Goal: Task Accomplishment & Management: Complete application form

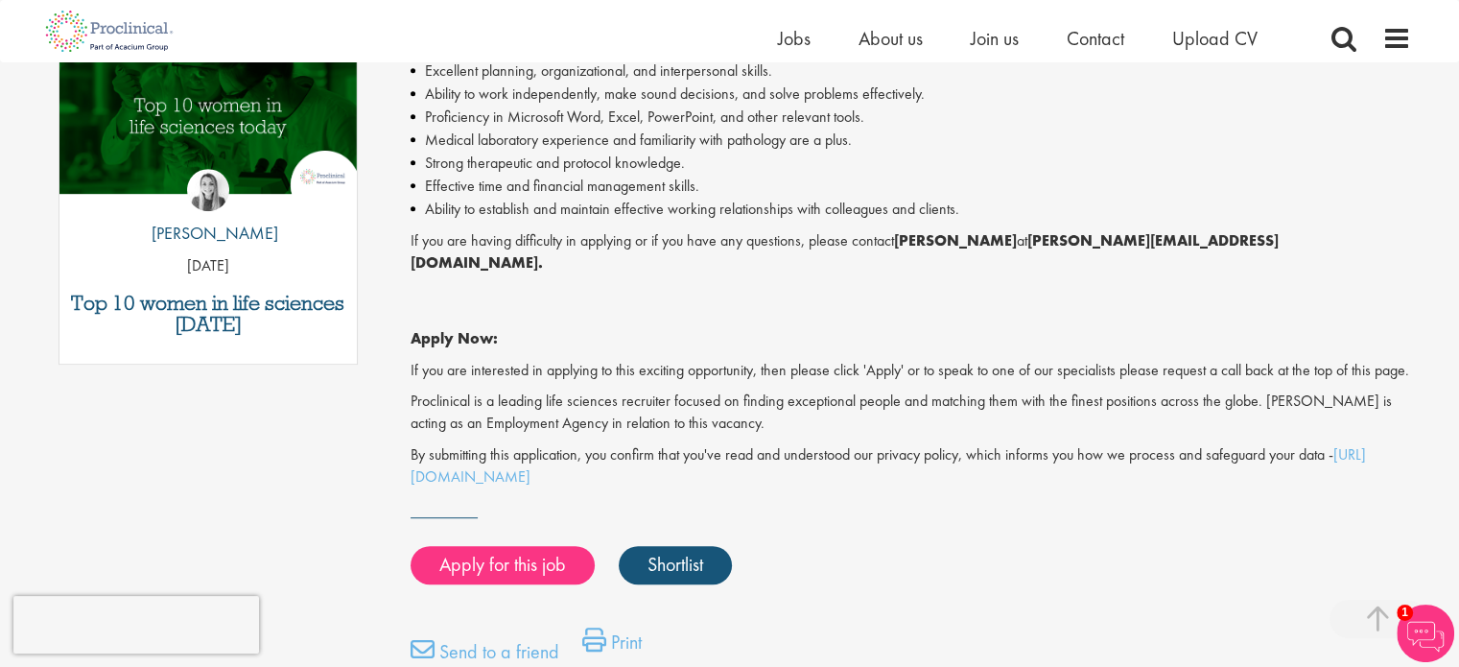
scroll to position [1034, 0]
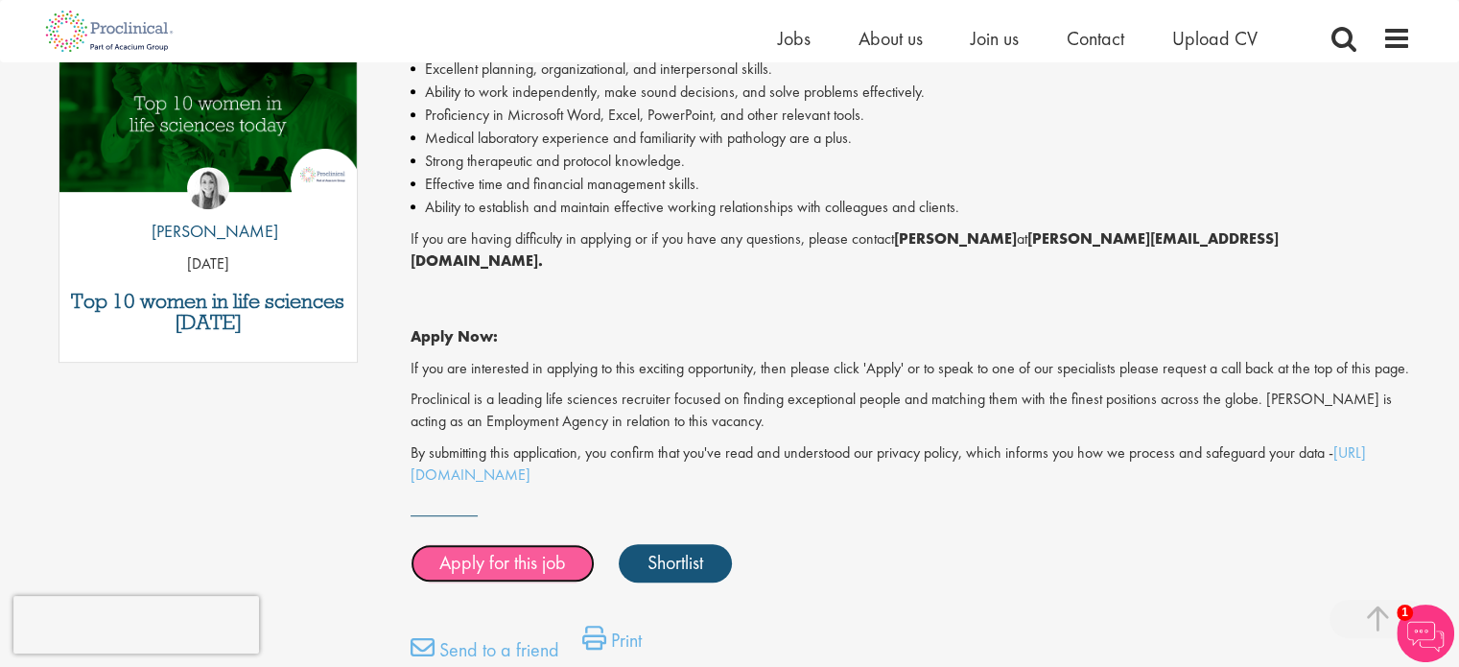
click at [532, 552] on link "Apply for this job" at bounding box center [503, 563] width 184 height 38
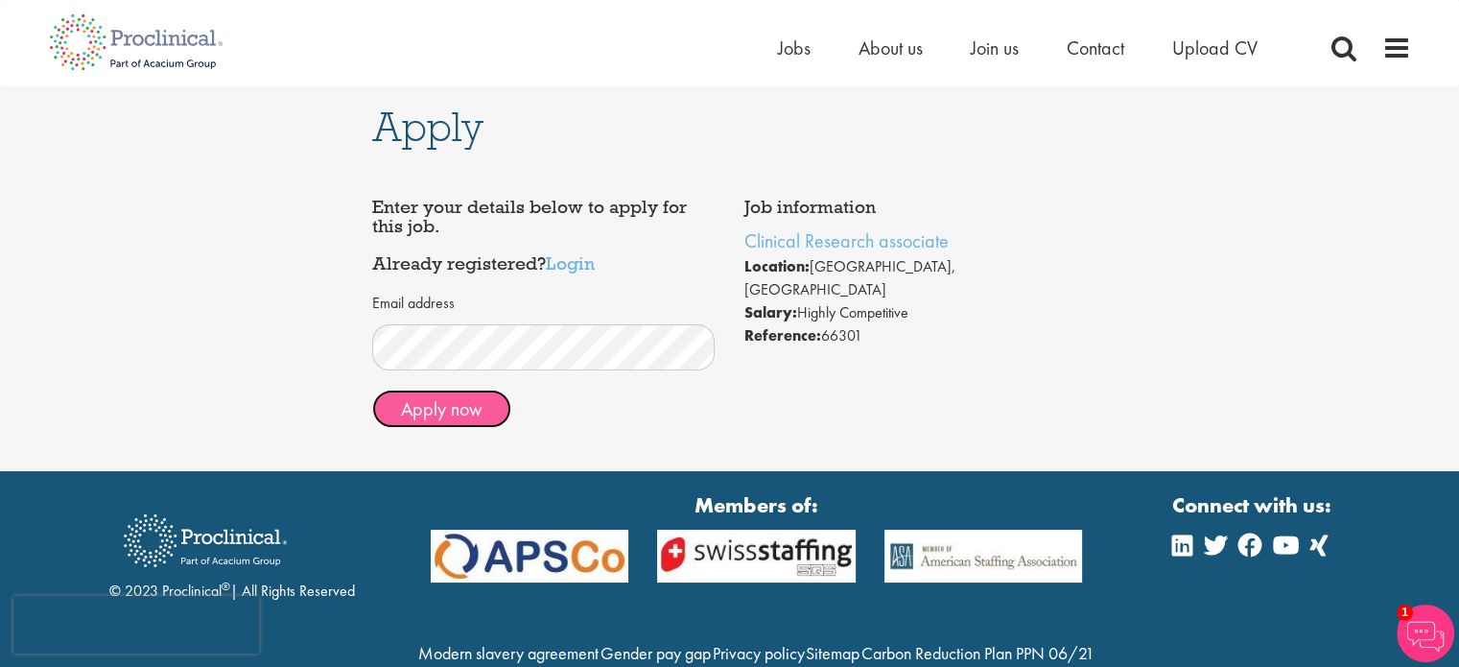
click at [461, 411] on button "Apply now" at bounding box center [441, 409] width 139 height 38
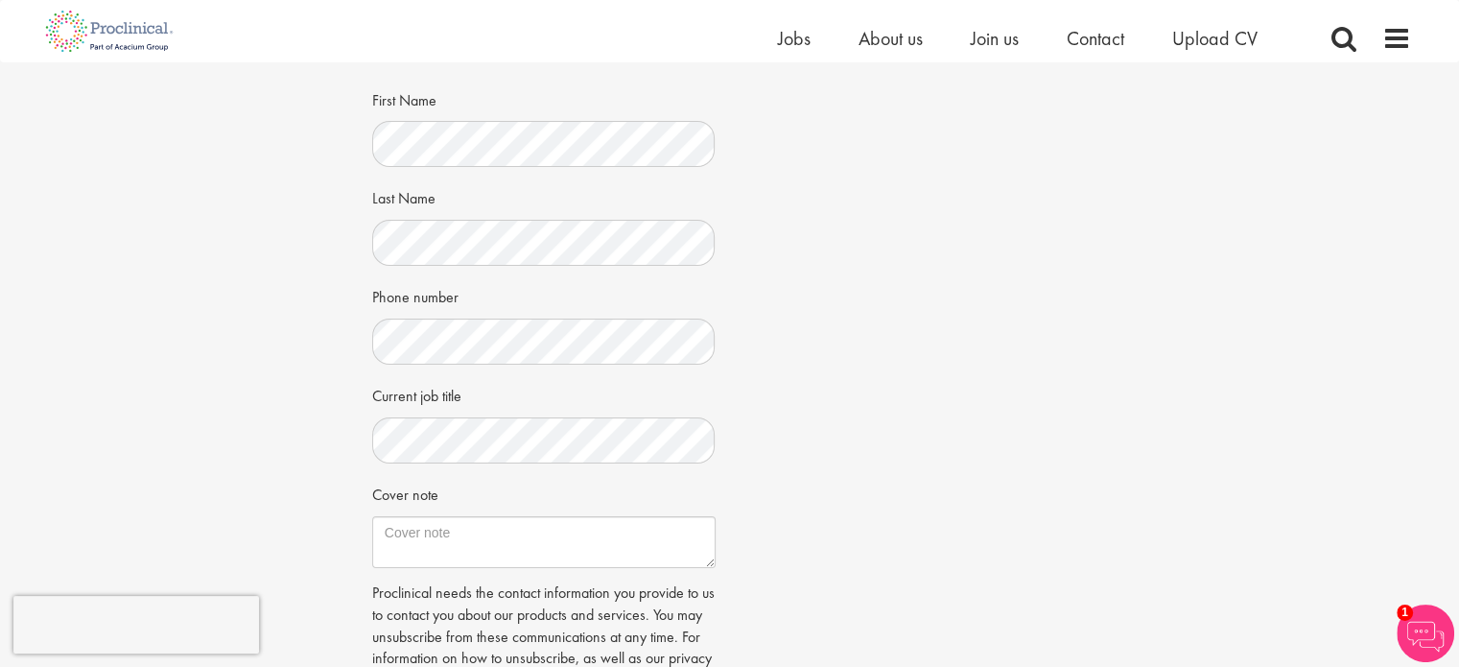
scroll to position [220, 0]
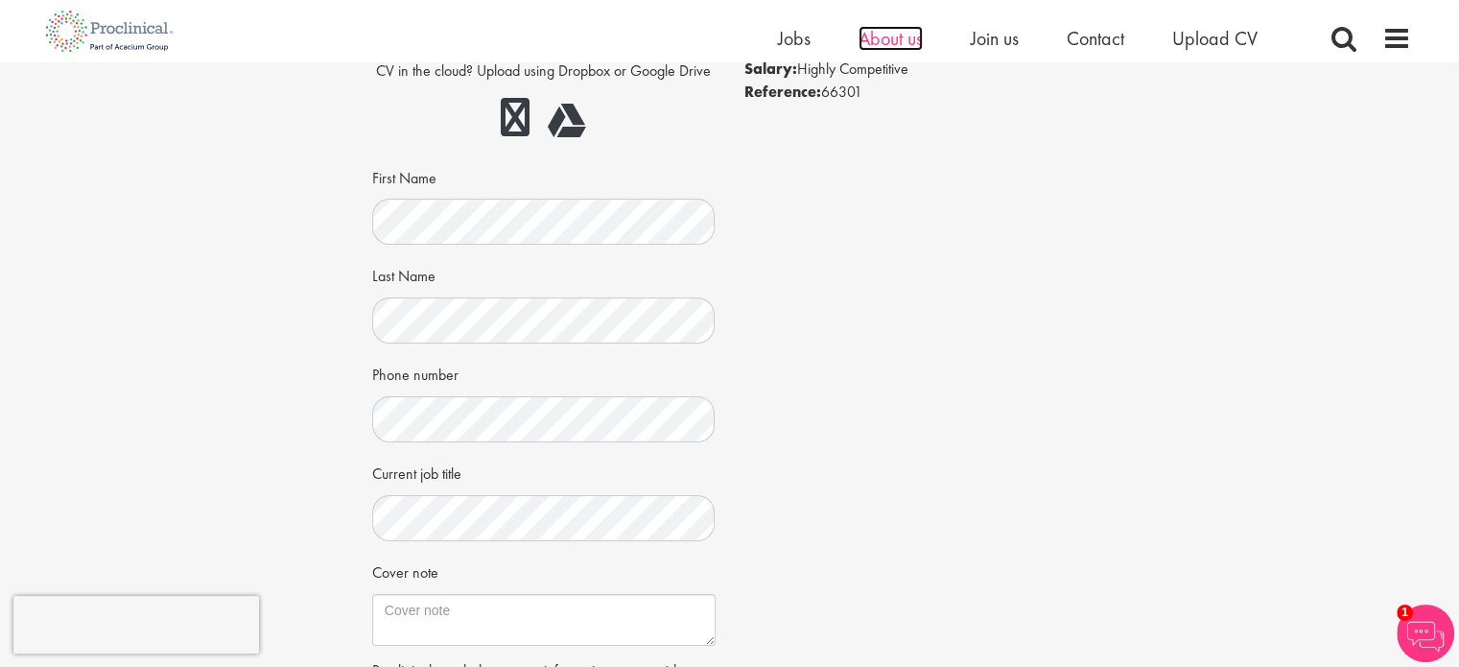
click at [904, 46] on span "About us" at bounding box center [891, 38] width 64 height 25
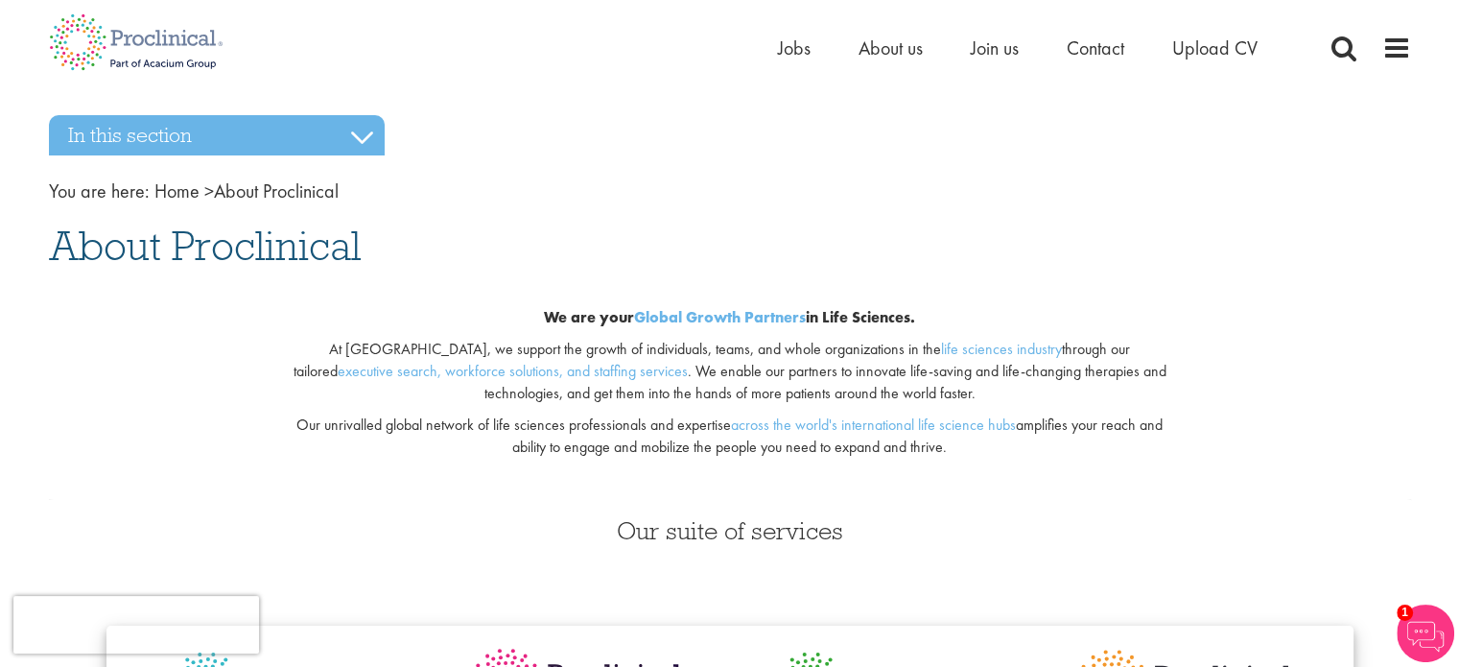
click at [810, 55] on ul "Home Jobs About us Join us Contact Upload CV" at bounding box center [1042, 48] width 528 height 29
click at [791, 37] on span "Jobs" at bounding box center [794, 47] width 33 height 25
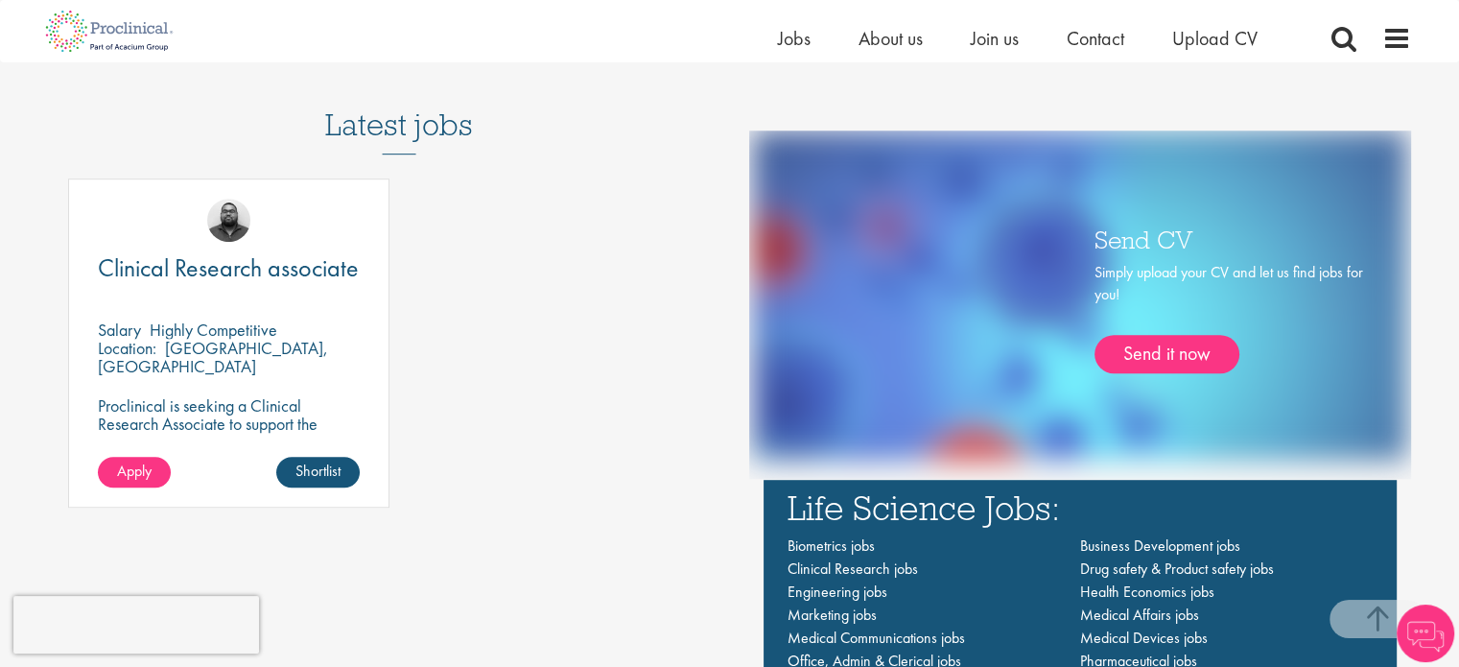
scroll to position [1063, 0]
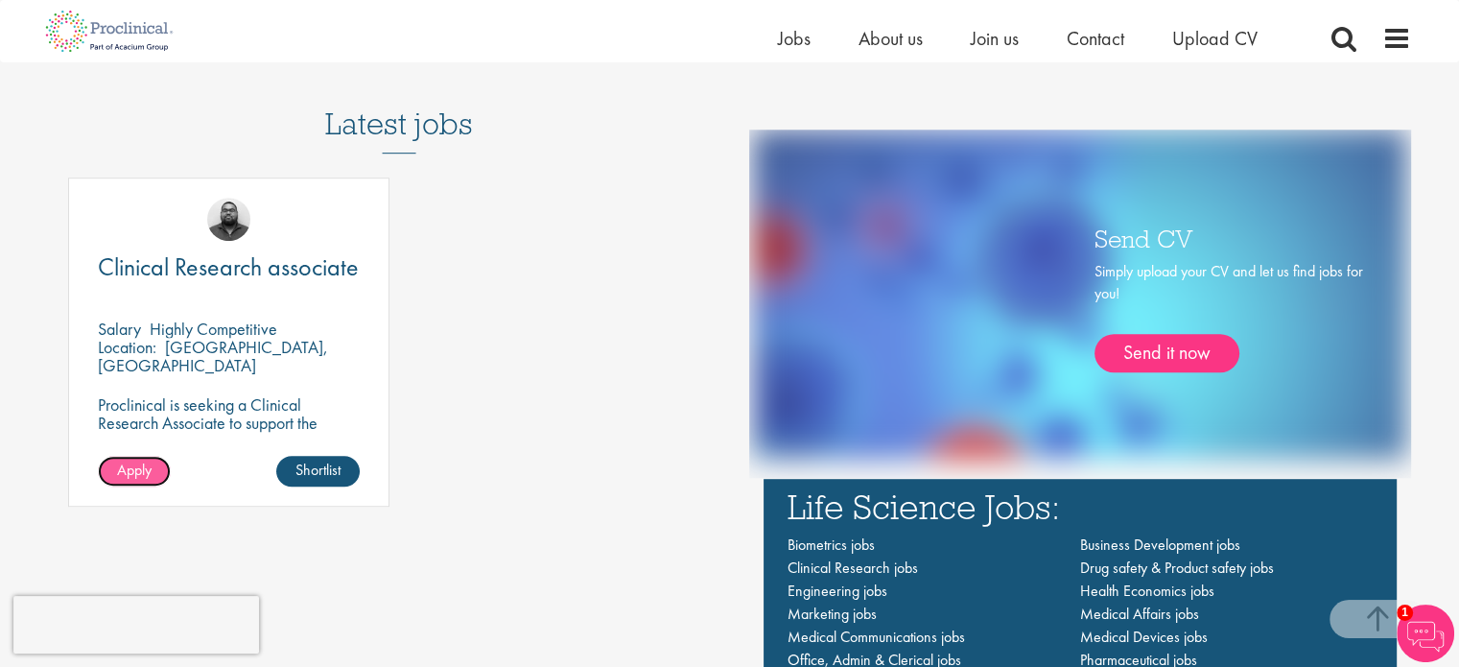
click at [133, 465] on span "Apply" at bounding box center [134, 470] width 35 height 20
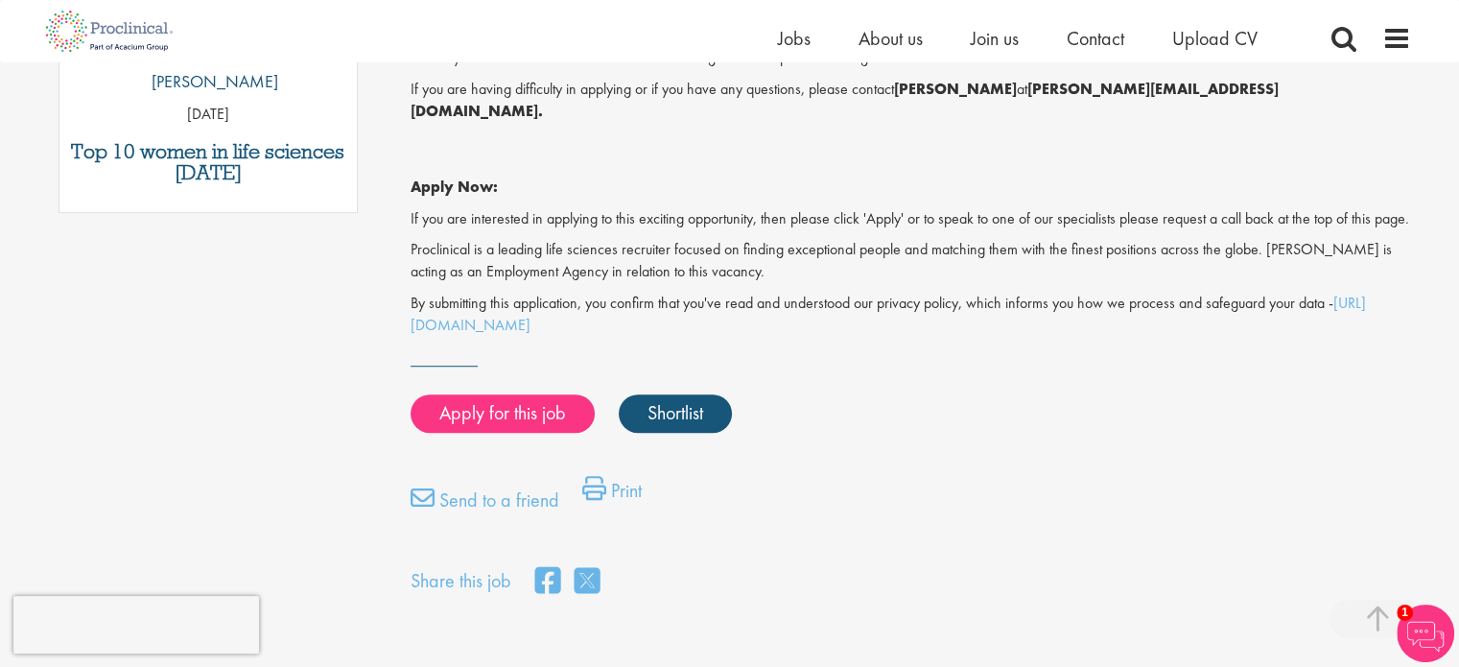
scroll to position [1185, 0]
click at [536, 414] on link "Apply for this job" at bounding box center [503, 412] width 184 height 38
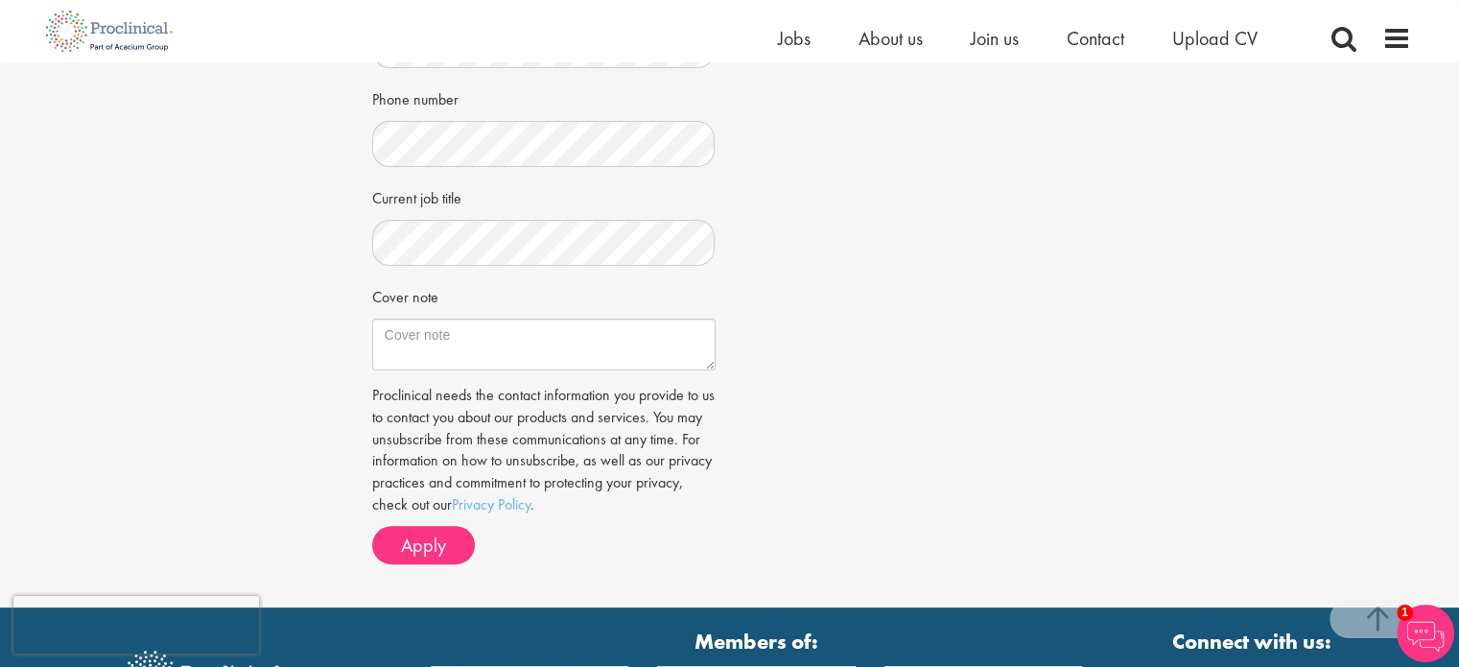
scroll to position [272, 0]
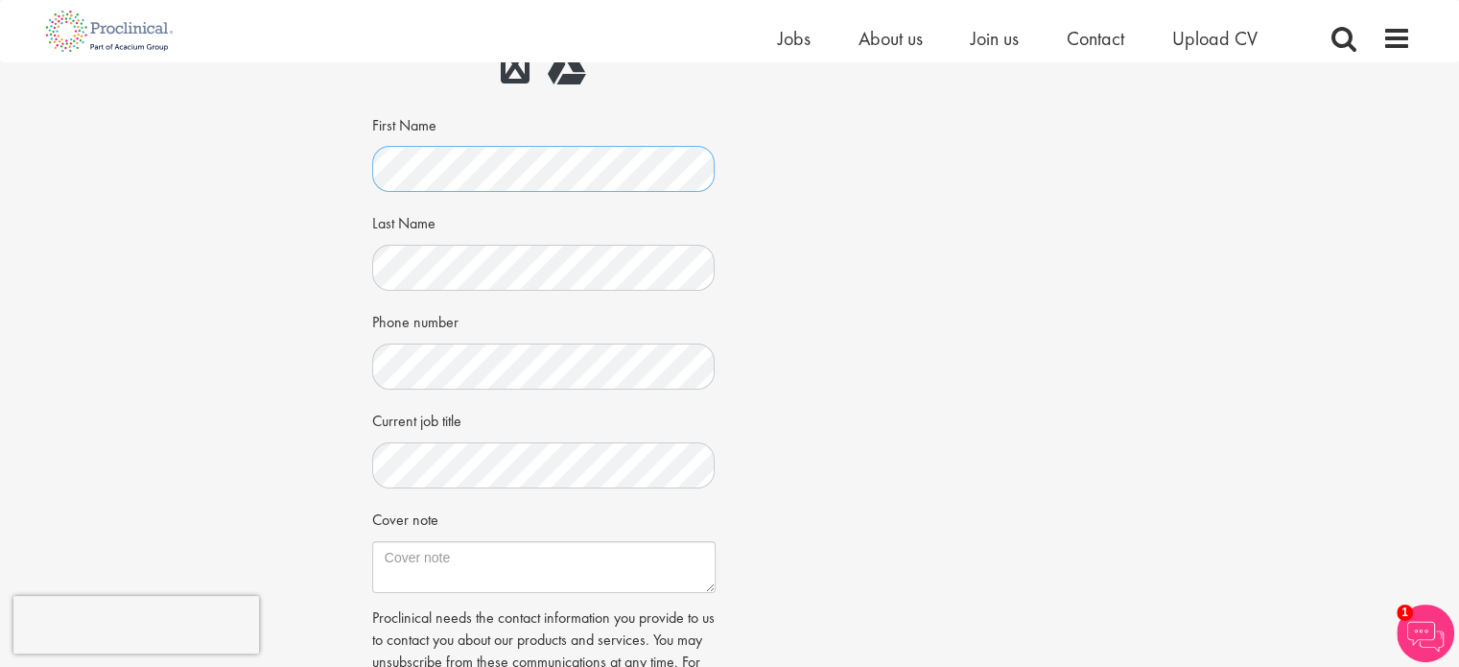
click at [288, 131] on div "Apply Job information Clinical Research associate Location: Zug, Switzerland Sa…" at bounding box center [730, 310] width 1488 height 1040
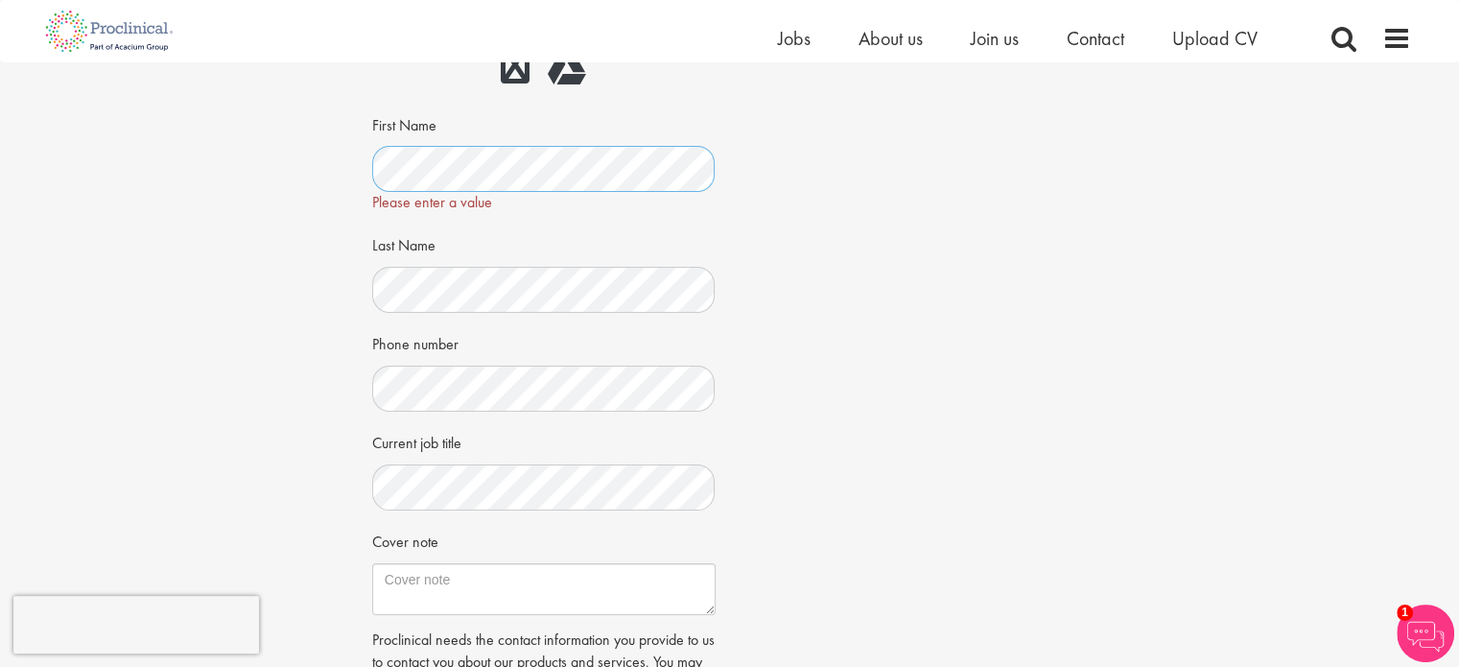
scroll to position [272, 0]
click at [1151, 200] on div "Apply Job information Clinical Research associate Location: Zug, Switzerland Sa…" at bounding box center [730, 322] width 1488 height 1062
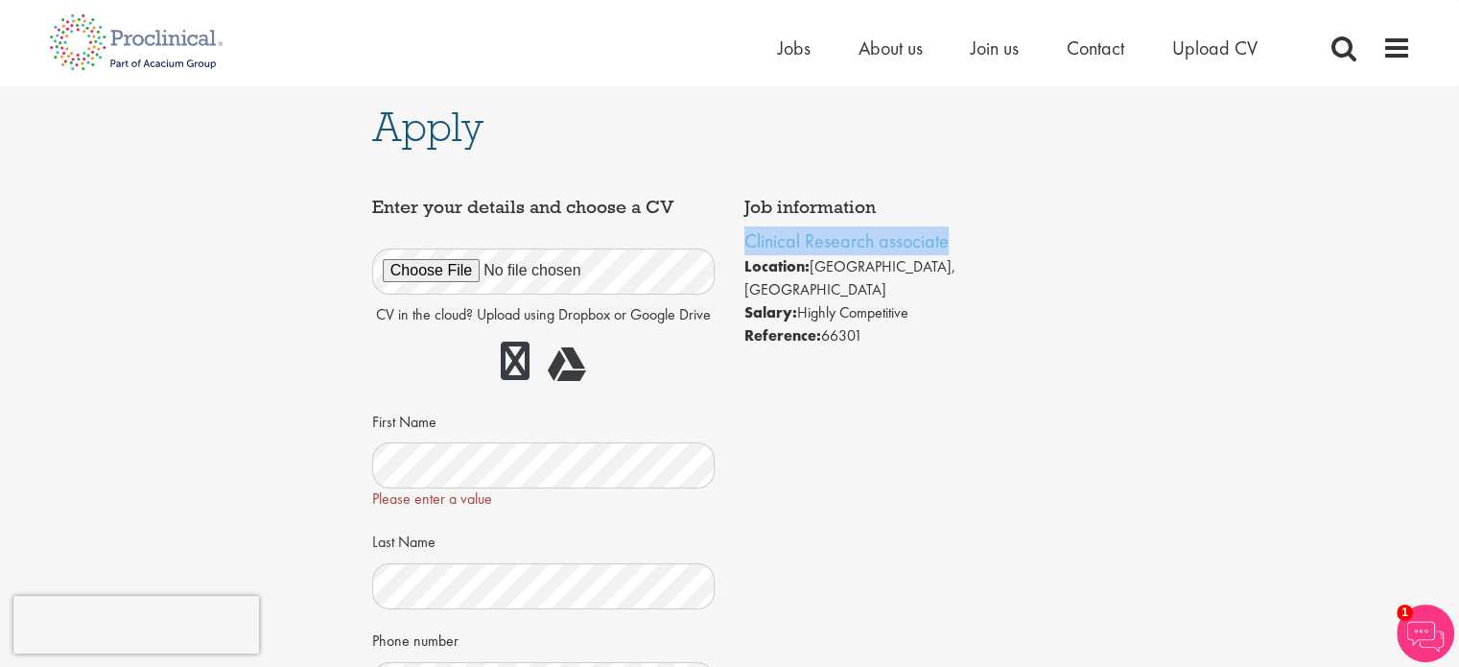
drag, startPoint x: 958, startPoint y: 237, endPoint x: 736, endPoint y: 241, distance: 222.6
click at [736, 241] on div "Job information Clinical Research associate Location: Zug, Switzerland Salary: …" at bounding box center [916, 272] width 372 height 169
click at [515, 490] on div "Please enter a value" at bounding box center [543, 476] width 343 height 68
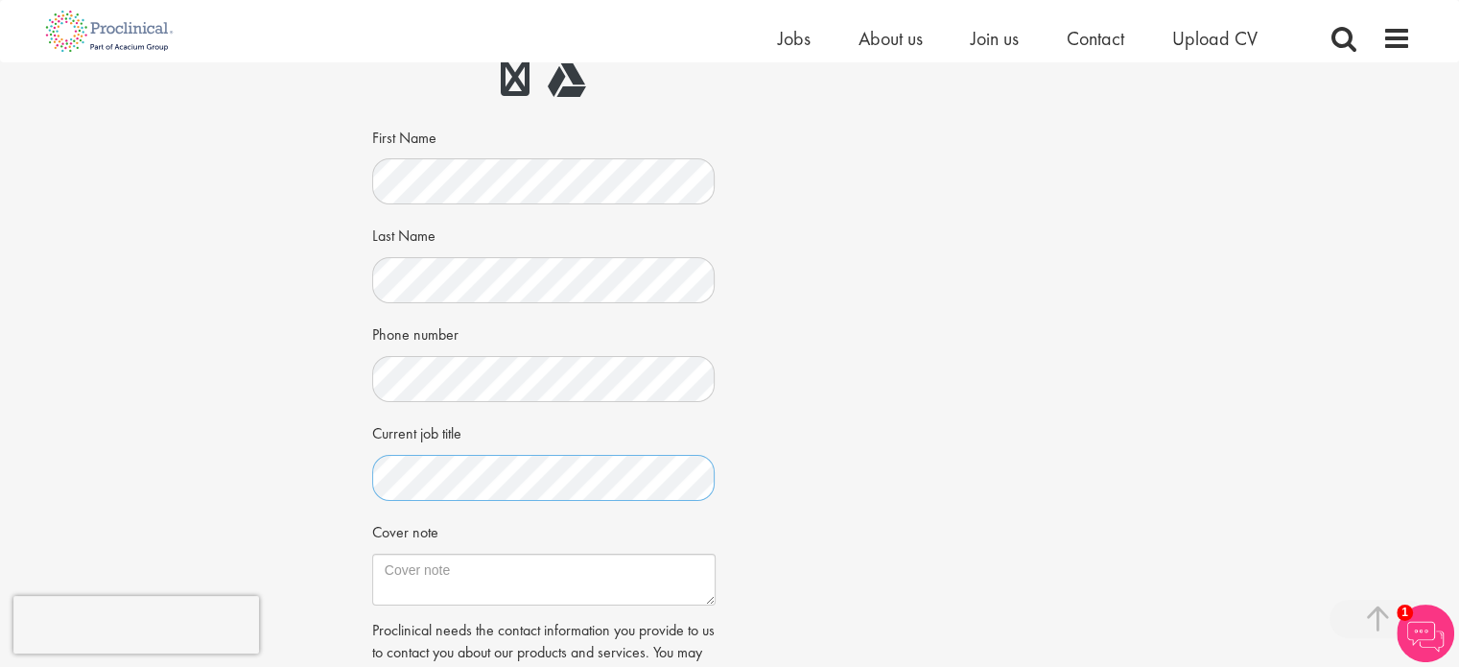
scroll to position [409, 0]
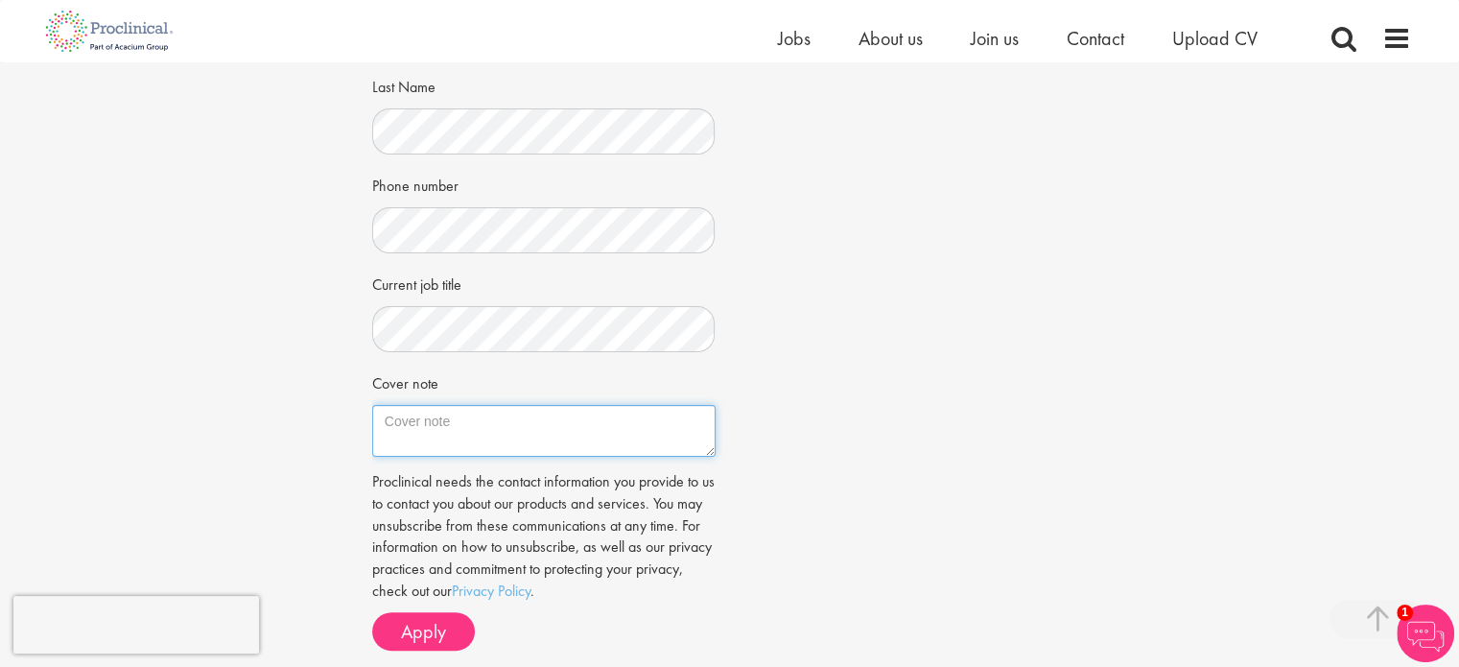
click at [446, 442] on textarea "Cover note" at bounding box center [543, 431] width 343 height 52
paste textarea "Dear Hiring Manager, I am writing to express my high interest in the Clinical R…"
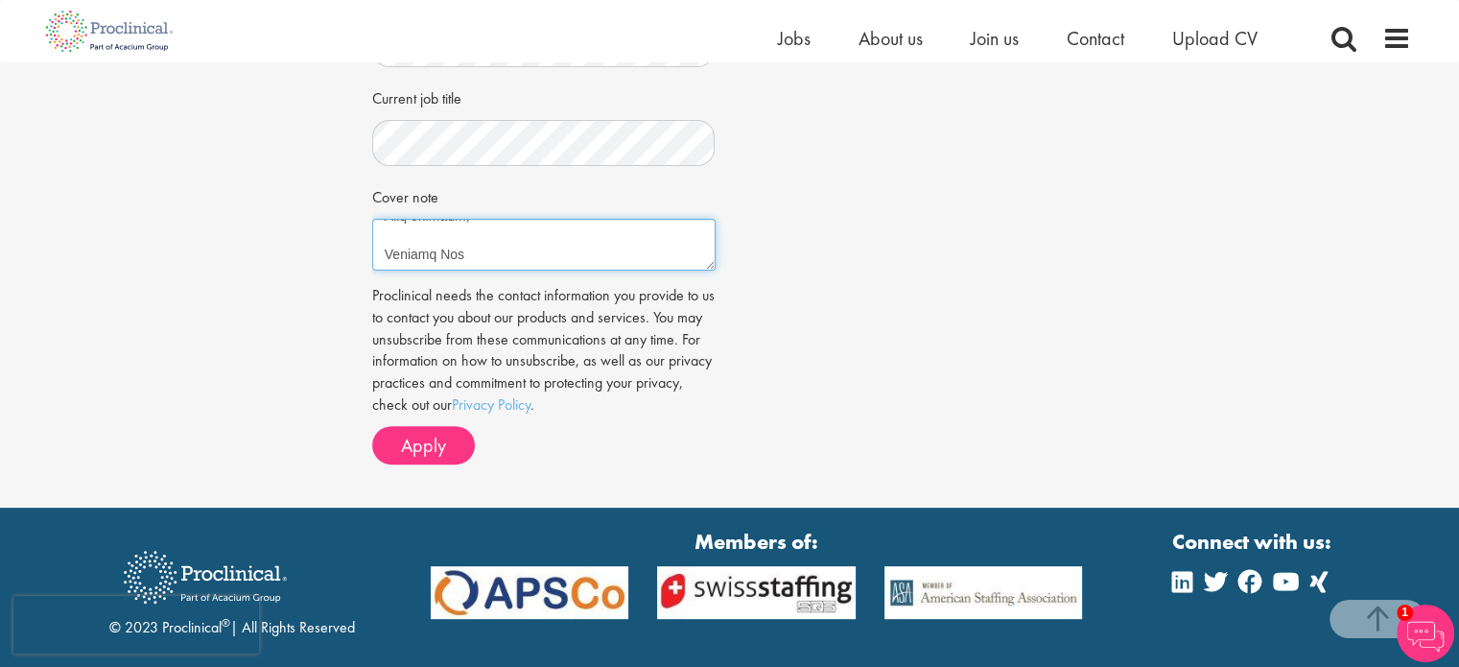
scroll to position [597, 0]
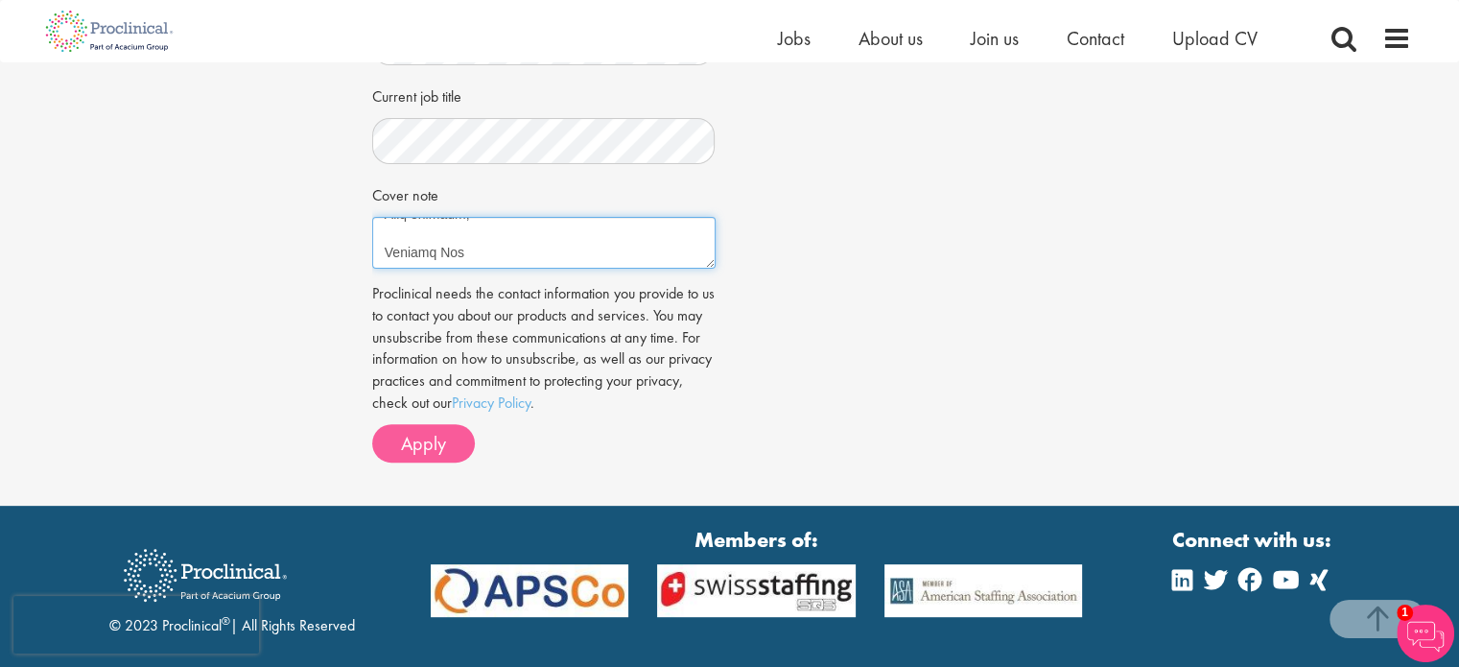
type textarea "Dear Hiring Manager, I am writing to express my high interest in the Clinical R…"
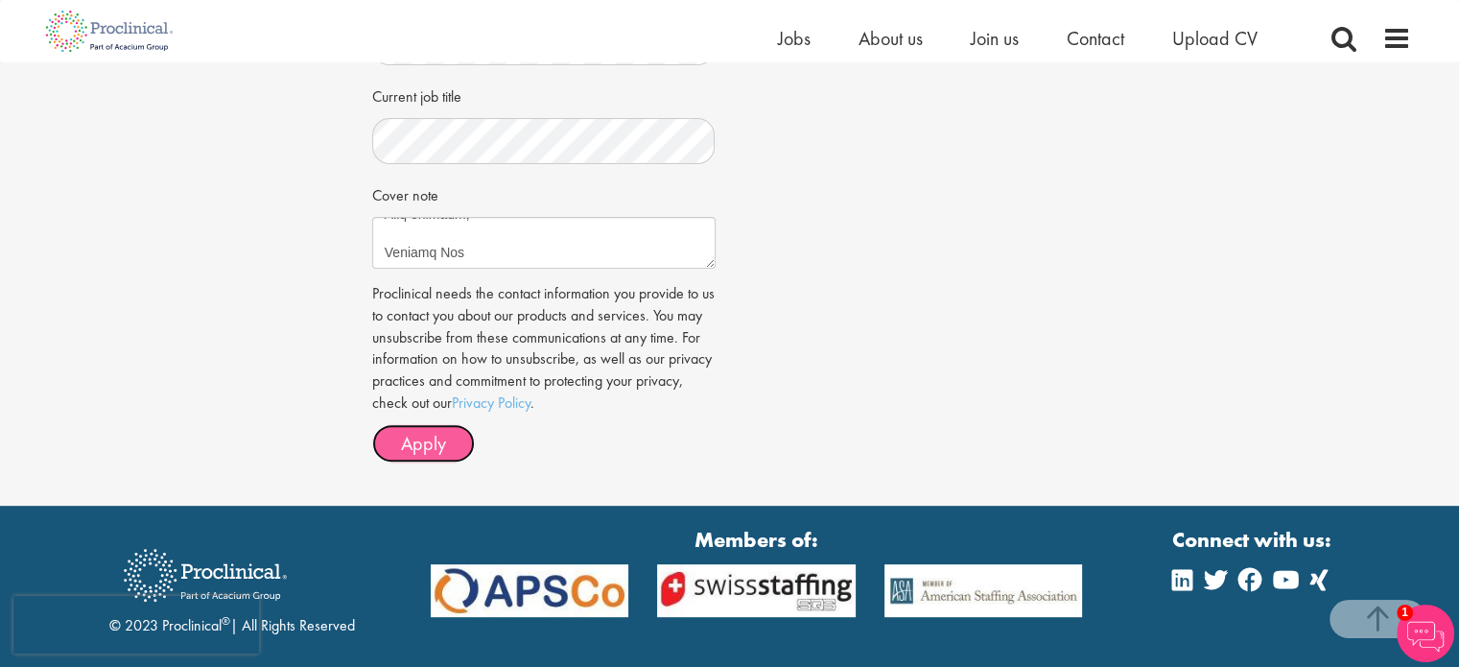
click at [414, 448] on span "Apply" at bounding box center [423, 443] width 45 height 25
